Goal: Contribute content: Add original content to the website for others to see

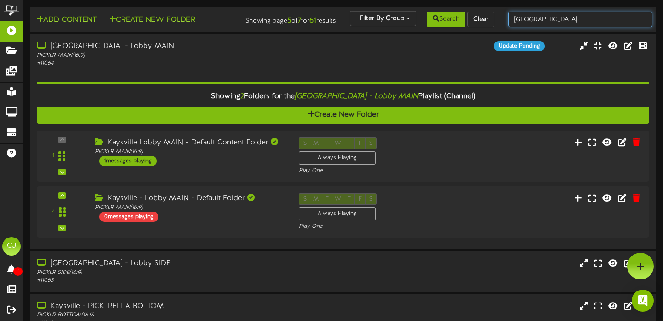
drag, startPoint x: 542, startPoint y: 20, endPoint x: 499, endPoint y: 18, distance: 42.4
click at [499, 18] on div "Add Content Create New Folder Showing page 5 of 7 for 61 results Filter By Grou…" at bounding box center [343, 20] width 633 height 18
type input "newark"
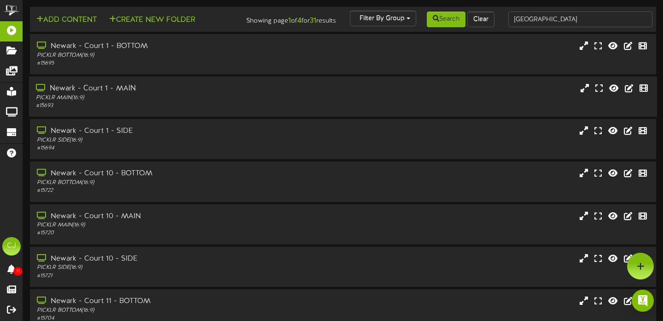
click at [140, 102] on div "PICKLR MAIN ( 16:9 )" at bounding box center [160, 98] width 248 height 8
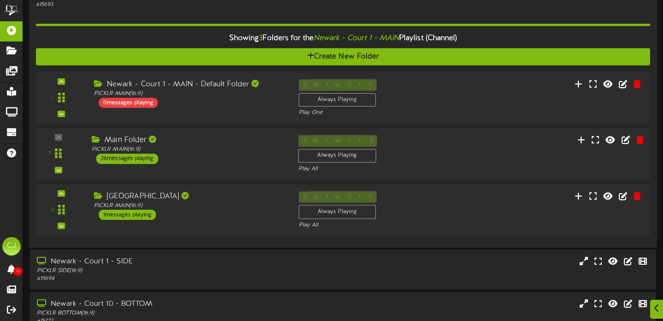
scroll to position [102, 0]
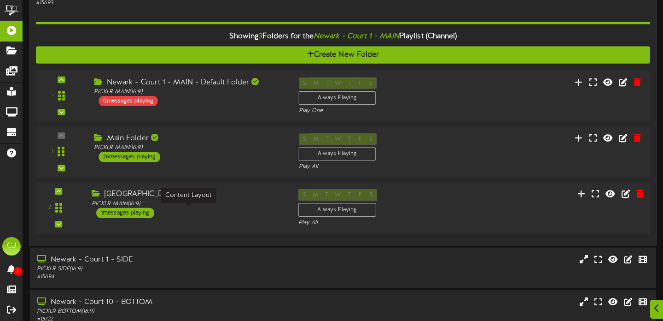
click at [192, 208] on div "PICKLR MAIN ( 16:9 )" at bounding box center [188, 204] width 193 height 8
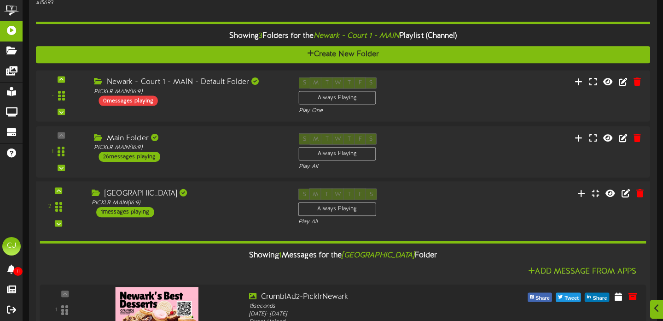
click at [194, 214] on div "NEWARK MAIN PICKLR MAIN ( 16:9 ) 1 messages playing" at bounding box center [188, 202] width 207 height 29
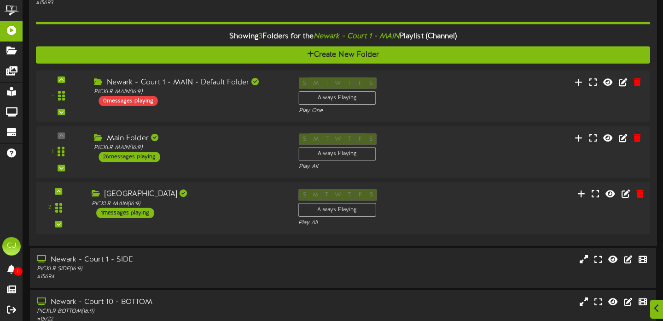
click at [194, 214] on div "NEWARK MAIN PICKLR MAIN ( 16:9 ) 1 messages playing" at bounding box center [188, 203] width 207 height 29
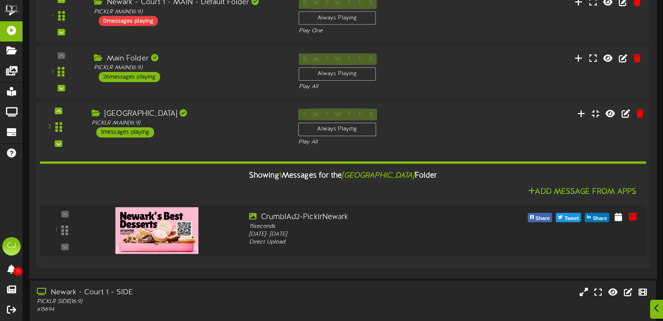
scroll to position [205, 0]
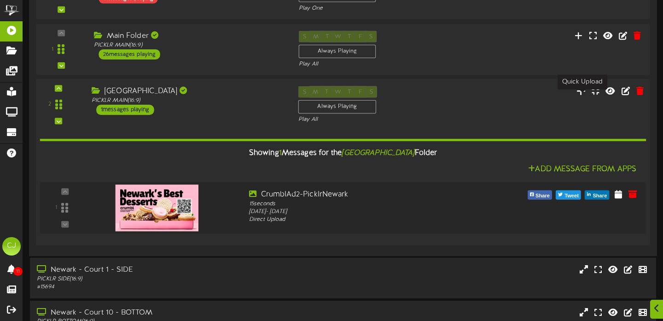
click at [582, 96] on icon at bounding box center [582, 91] width 10 height 10
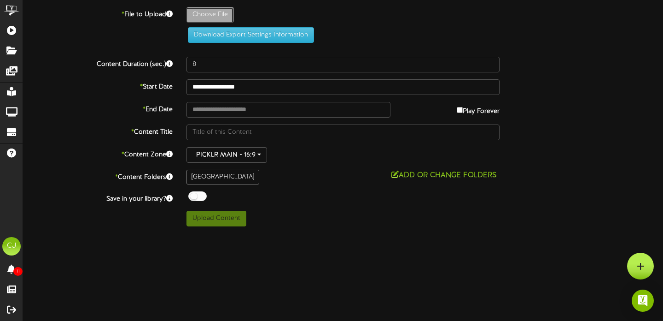
type input "**********"
type input "PicklrVideoKarenOptical2025"
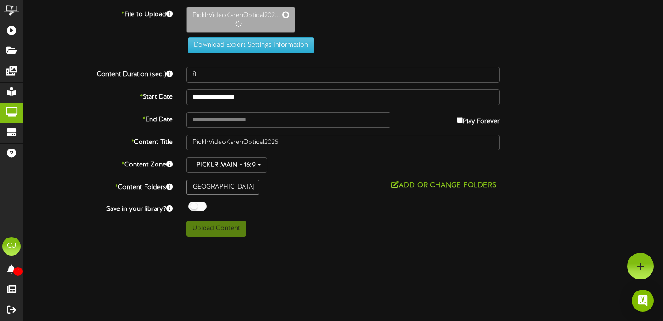
type input "30"
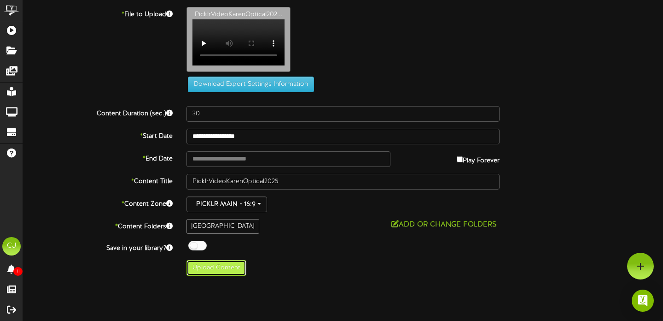
click at [200, 274] on button "Upload Content" at bounding box center [217, 268] width 60 height 16
type input "**********"
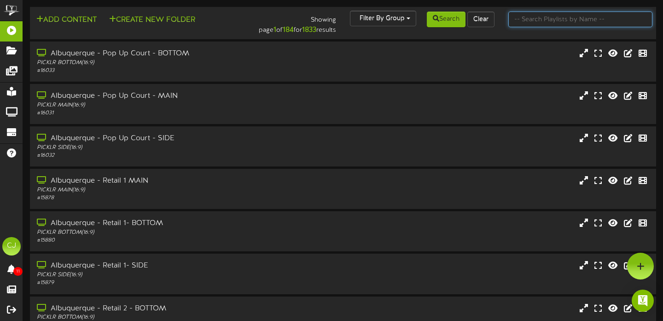
click at [524, 22] on input "text" at bounding box center [581, 20] width 145 height 16
type input "exton"
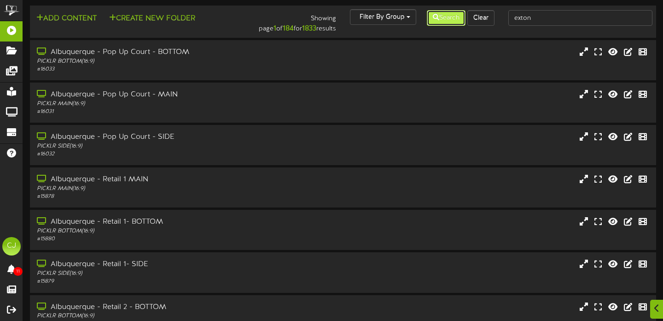
click at [439, 13] on button "Search" at bounding box center [446, 18] width 39 height 16
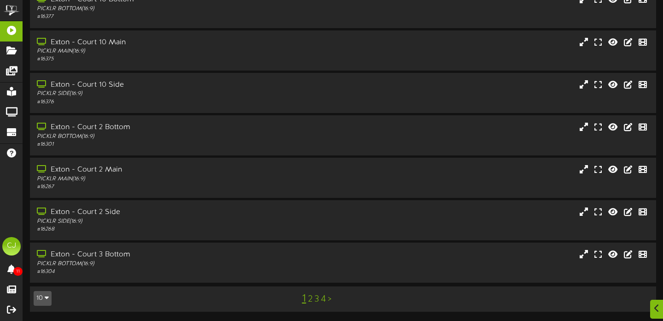
scroll to position [180, 0]
click at [324, 300] on link "4" at bounding box center [323, 299] width 5 height 10
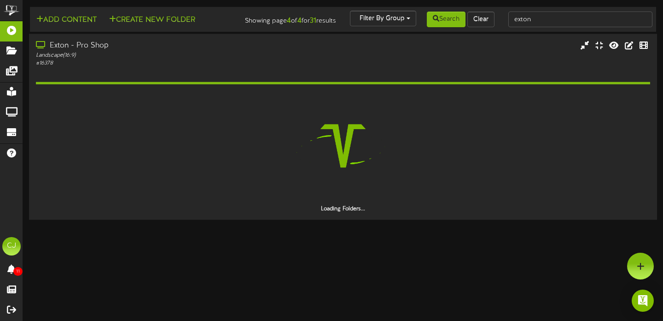
click at [176, 59] on div "Landscape ( 16:9 )" at bounding box center [160, 55] width 248 height 8
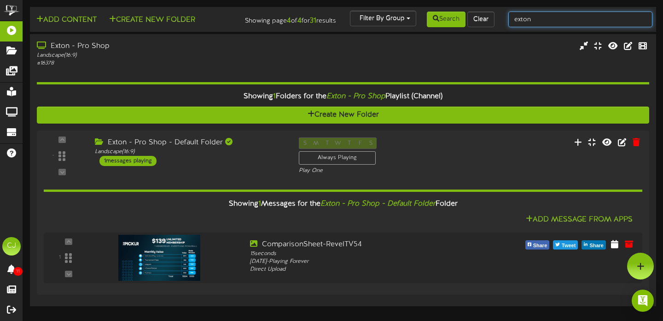
drag, startPoint x: 550, startPoint y: 23, endPoint x: 206, endPoint y: 38, distance: 344.1
click at [464, 20] on div "Add Content Create New Folder Showing page 4 of 4 for 31 results Filter By Grou…" at bounding box center [343, 20] width 633 height 18
type input "cypress"
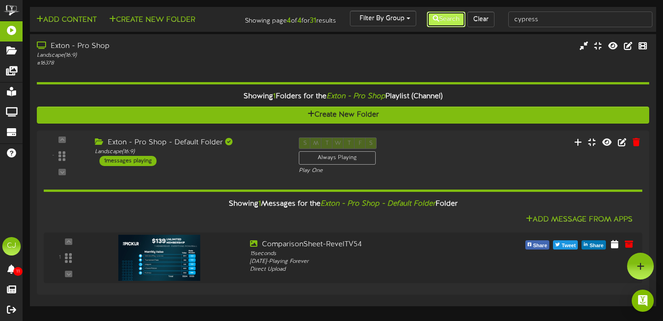
click at [443, 23] on button "Search" at bounding box center [446, 20] width 39 height 16
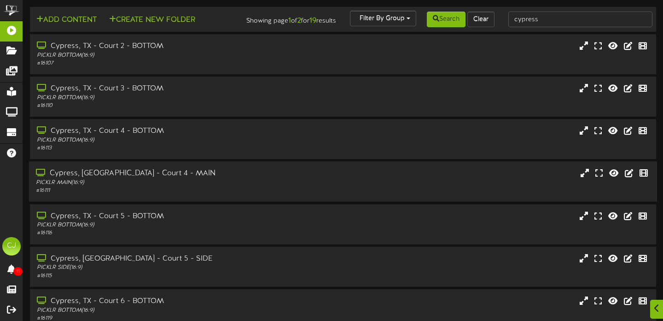
scroll to position [181, 0]
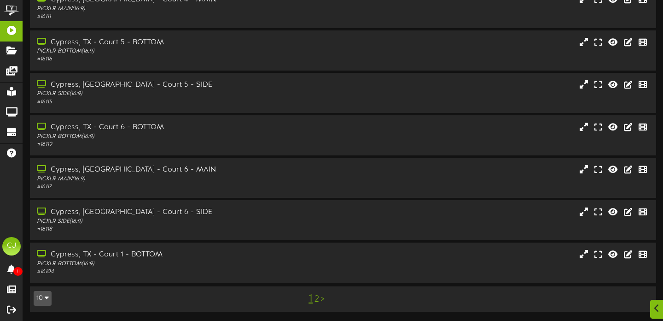
click at [318, 299] on link "2" at bounding box center [317, 299] width 5 height 10
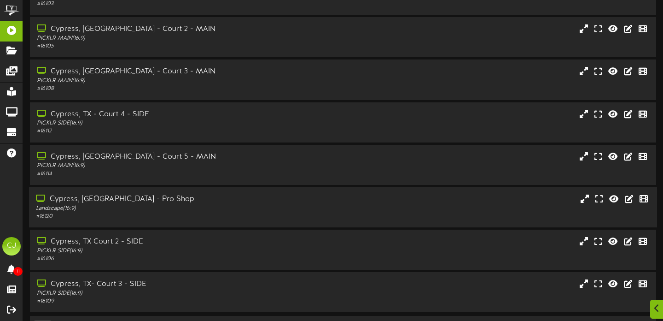
scroll to position [138, 0]
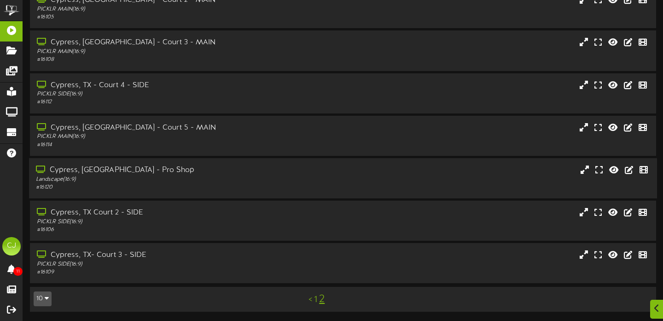
click at [145, 173] on div "Cypress, TX - Pro Shop" at bounding box center [160, 170] width 248 height 11
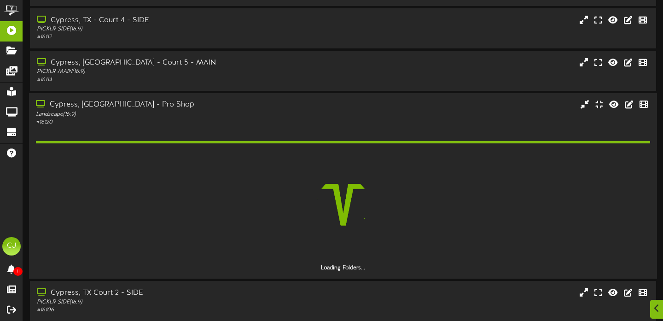
scroll to position [210, 0]
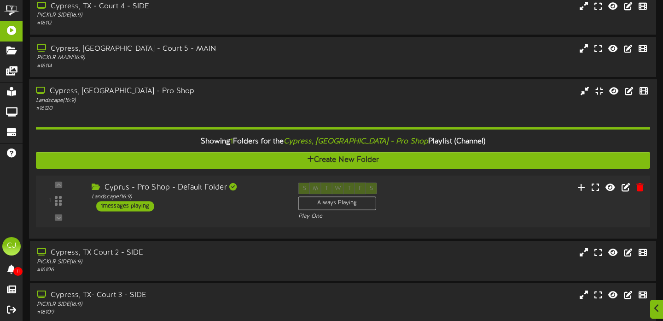
click at [246, 220] on div "1 ( 16:9" at bounding box center [343, 201] width 621 height 38
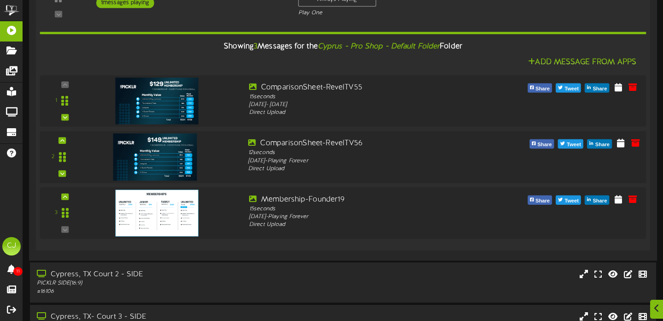
scroll to position [412, 0]
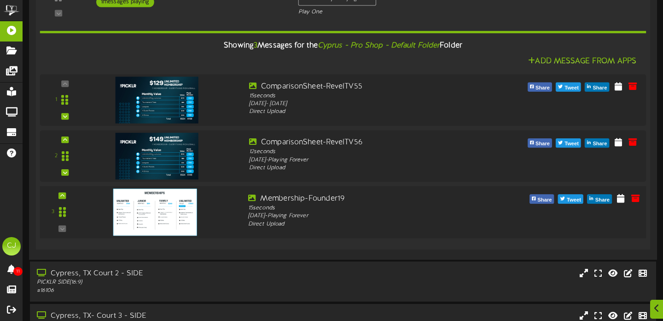
click at [147, 229] on img at bounding box center [155, 211] width 84 height 47
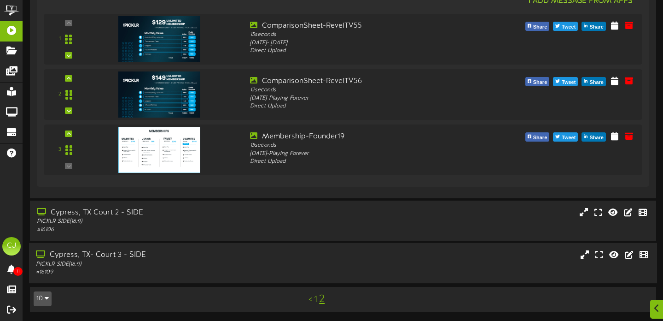
scroll to position [481, 0]
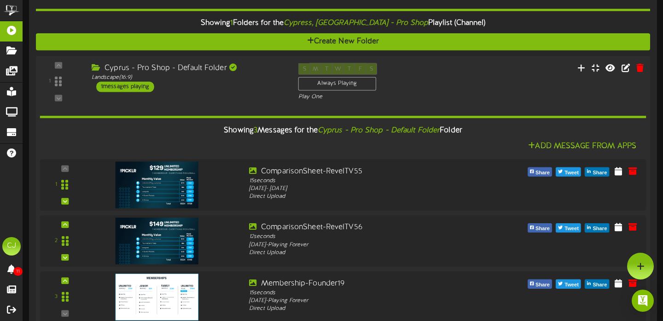
drag, startPoint x: 458, startPoint y: 74, endPoint x: 455, endPoint y: 78, distance: 5.3
click at [459, 74] on div "1 ( 16:9" at bounding box center [343, 82] width 621 height 38
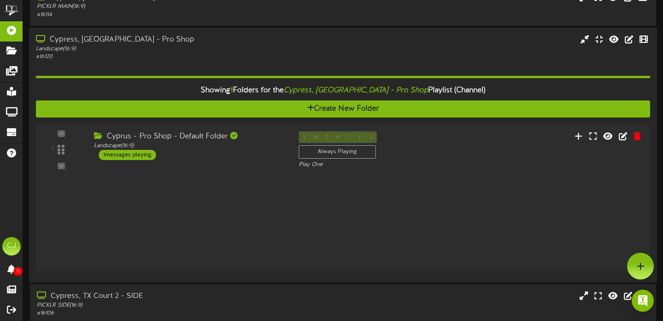
scroll to position [257, 0]
